Goal: Navigation & Orientation: Find specific page/section

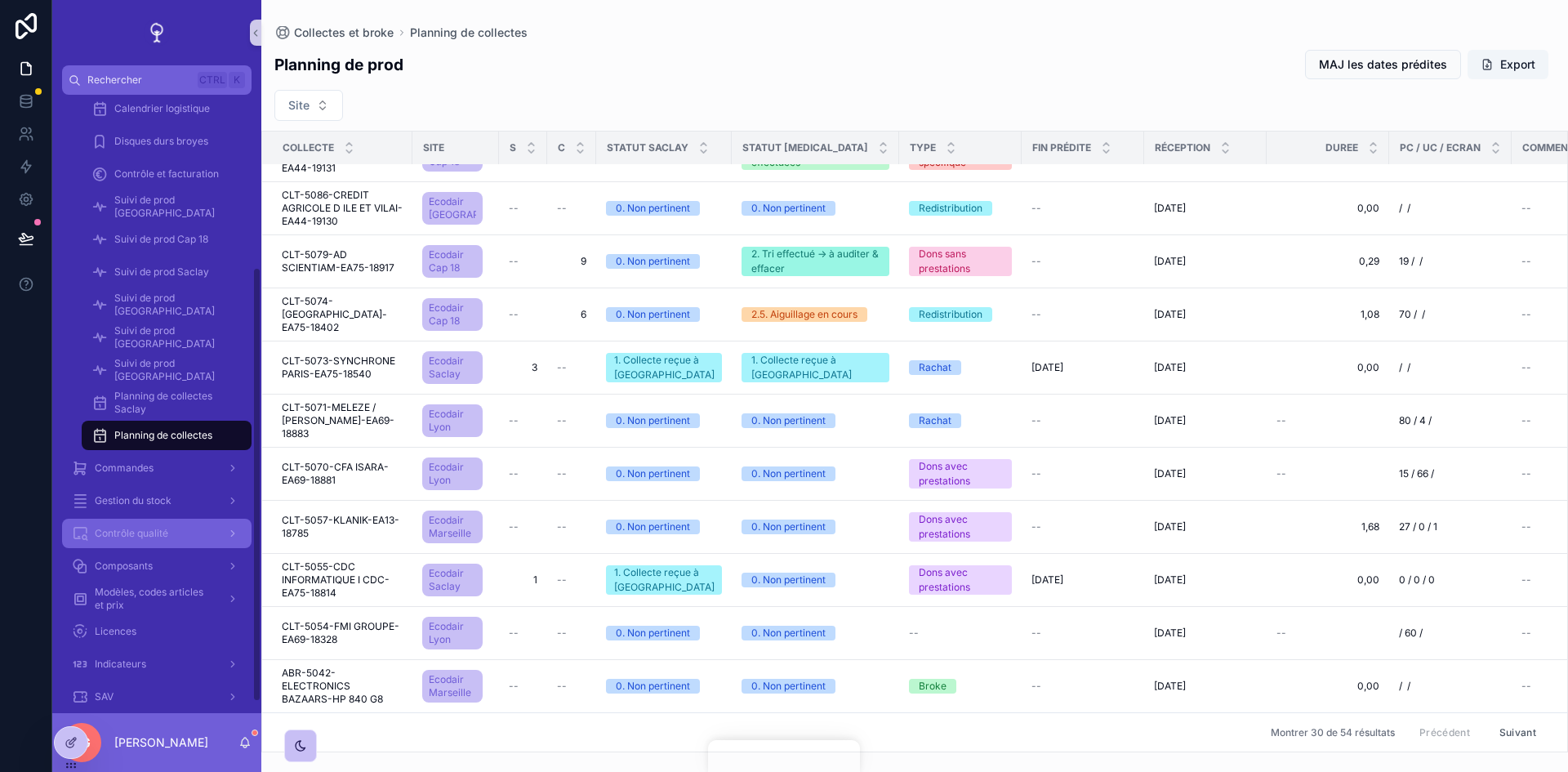
scroll to position [245, 0]
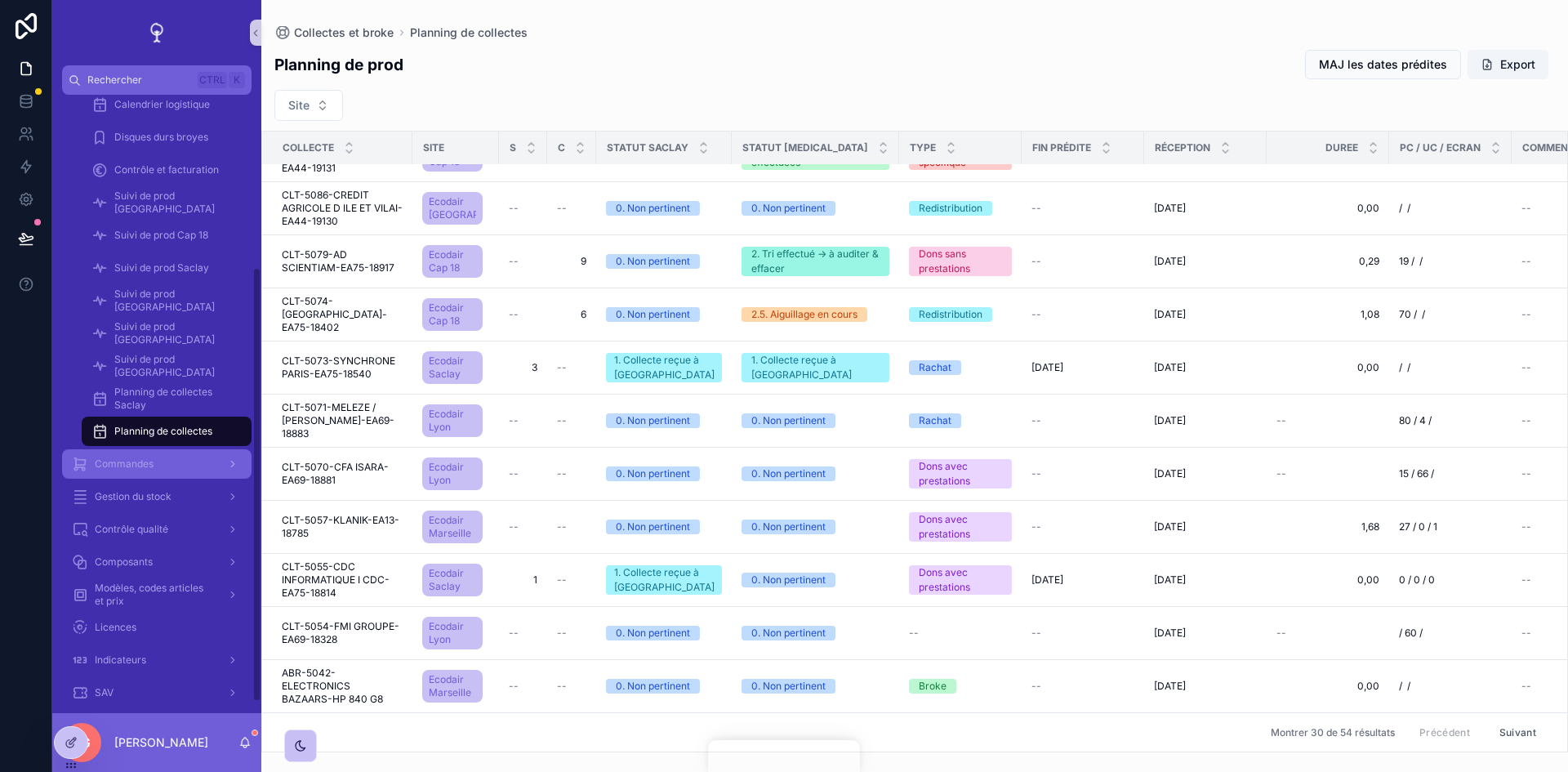
click at [191, 470] on div "Commandes" at bounding box center [157, 464] width 170 height 26
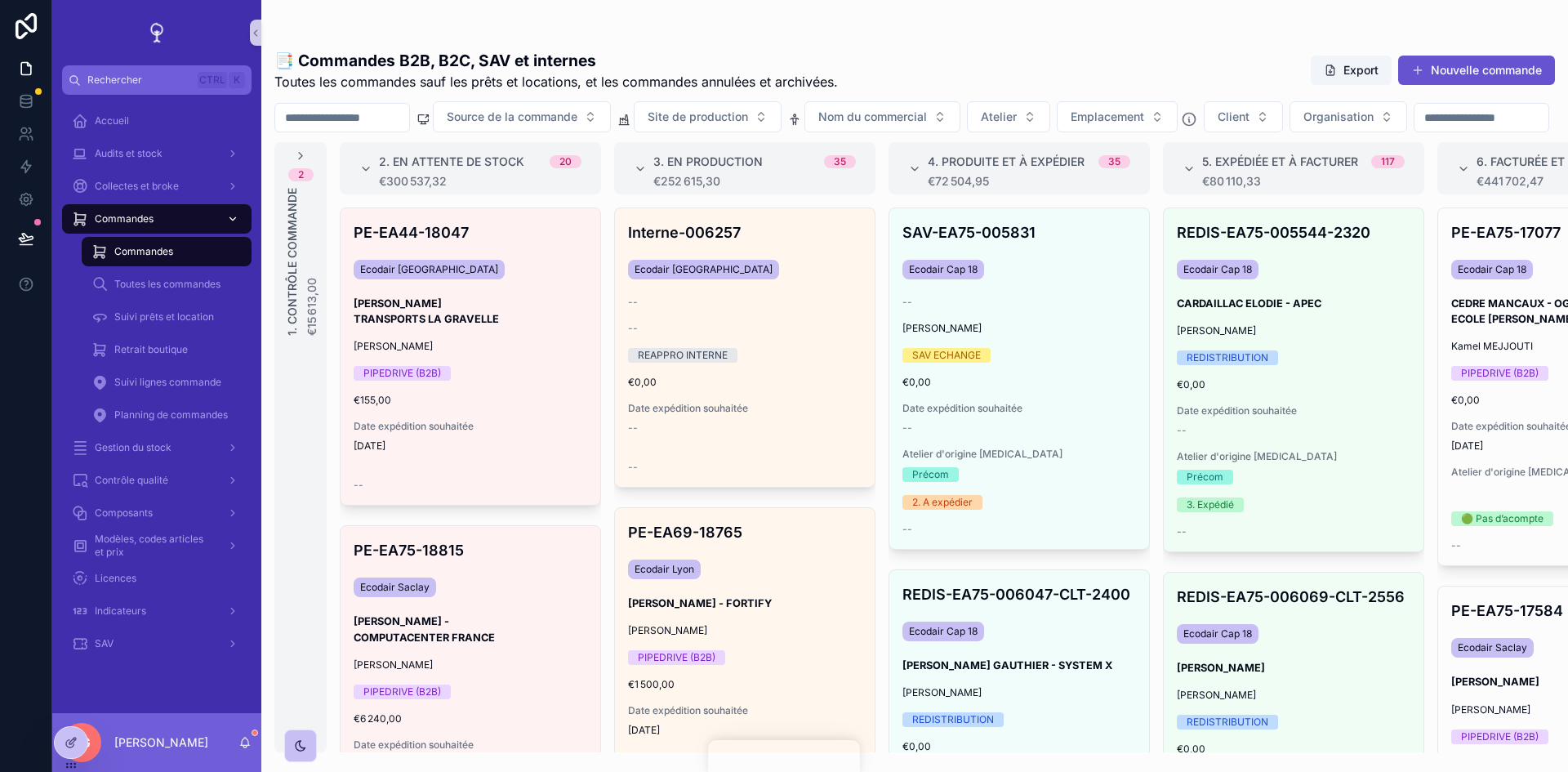
click at [183, 411] on span "Planning de commandes" at bounding box center [171, 415] width 113 height 13
